Goal: Information Seeking & Learning: Understand process/instructions

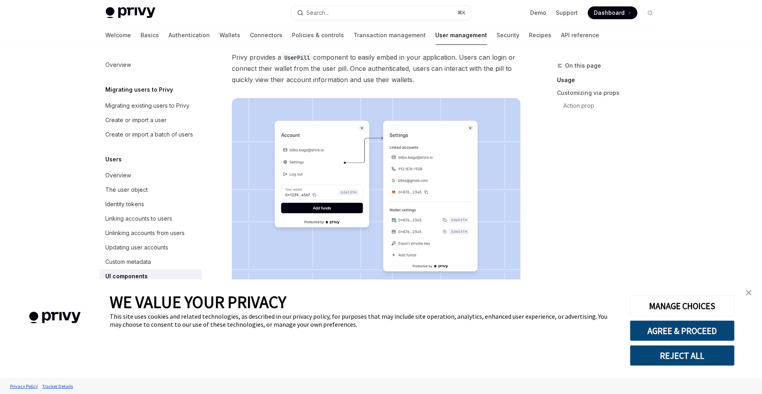
scroll to position [78, 0]
click at [746, 291] on link "close banner" at bounding box center [748, 293] width 16 height 16
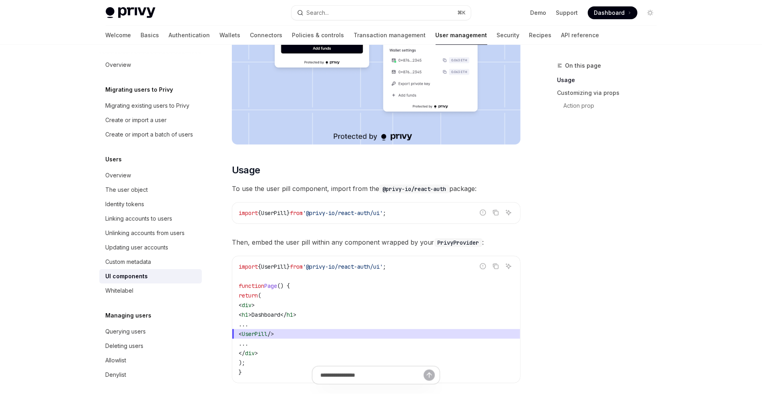
scroll to position [259, 0]
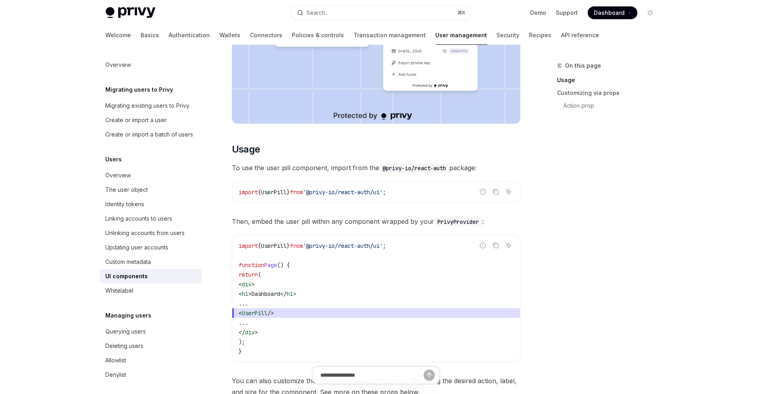
click at [326, 242] on span "'@privy-io/react-auth/ui'" at bounding box center [343, 245] width 80 height 7
copy code "import { UserPill } from '@privy-io/react-auth/ui' ;"
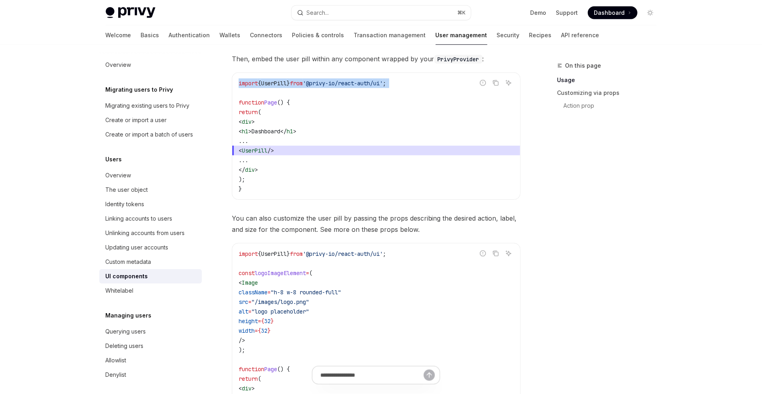
scroll to position [449, 0]
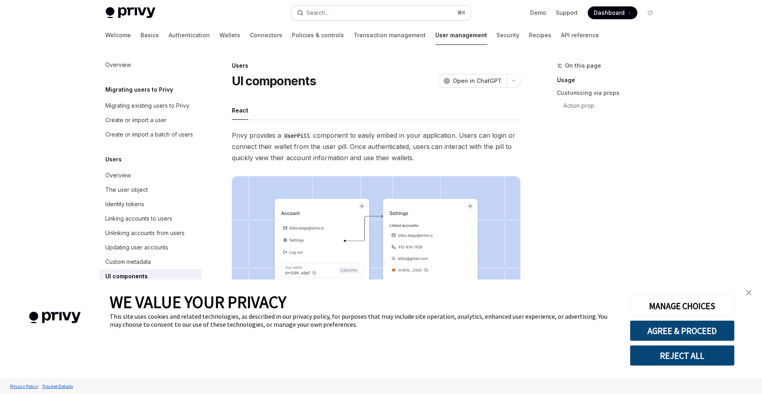
click at [377, 16] on button "Search... ⌘ K" at bounding box center [380, 13] width 179 height 14
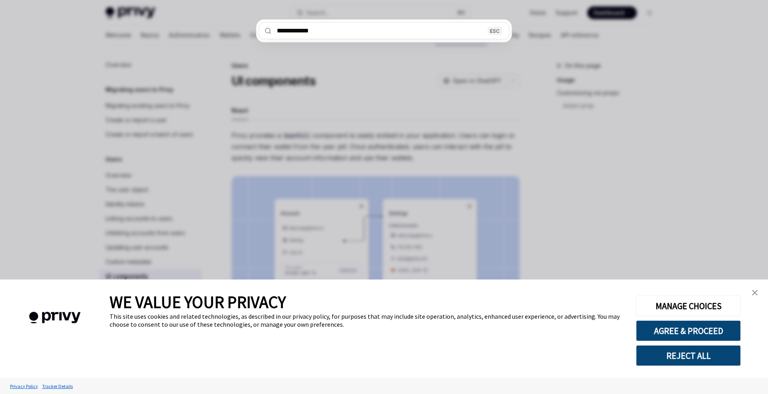
type input "**********"
